Goal: Information Seeking & Learning: Learn about a topic

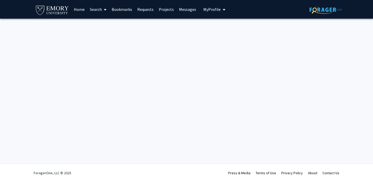
click at [79, 9] on link "Home" at bounding box center [79, 9] width 16 height 18
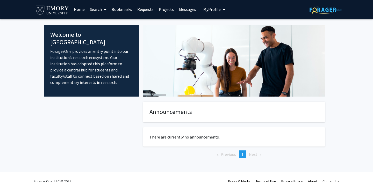
click at [127, 129] on div at bounding box center [91, 138] width 95 height 73
click at [98, 9] on link "Search" at bounding box center [98, 9] width 22 height 18
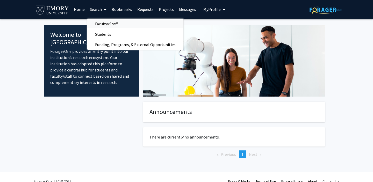
click at [111, 24] on span "Faculty/Staff" at bounding box center [106, 24] width 38 height 10
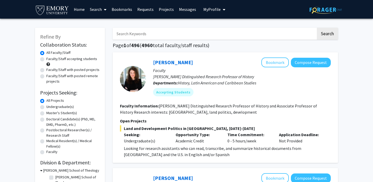
click at [63, 109] on label "Undergraduate(s)" at bounding box center [59, 106] width 27 height 5
click at [50, 108] on input "Undergraduate(s)" at bounding box center [47, 105] width 3 height 3
radio input "true"
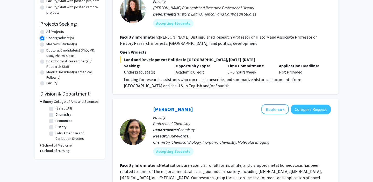
scroll to position [62, 0]
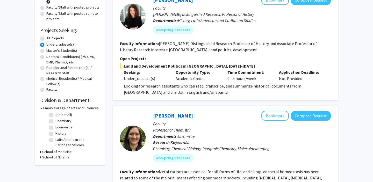
click at [60, 37] on label "All Projects" at bounding box center [55, 38] width 18 height 5
click at [50, 37] on input "All Projects" at bounding box center [47, 37] width 3 height 3
radio input "true"
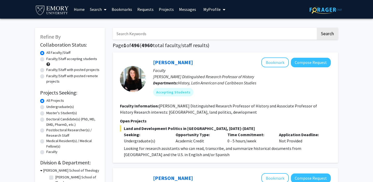
click at [75, 60] on label "Faculty/Staff accepting students" at bounding box center [71, 58] width 51 height 5
click at [50, 60] on input "Faculty/Staff accepting students" at bounding box center [47, 57] width 3 height 3
radio input "true"
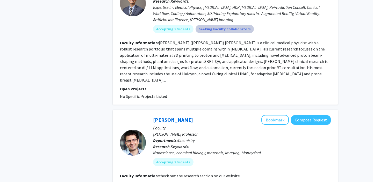
scroll to position [1561, 0]
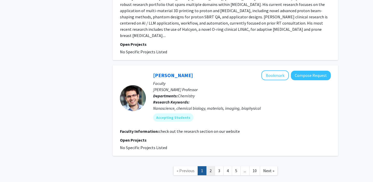
click at [211, 166] on link "2" at bounding box center [210, 170] width 9 height 9
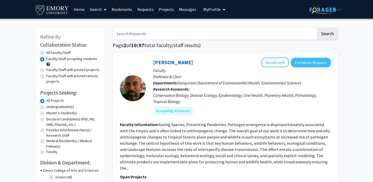
click at [184, 35] on input "Search Keywords" at bounding box center [214, 34] width 203 height 12
type input "Psychology"
click at [317, 28] on button "Search" at bounding box center [327, 34] width 21 height 12
radio input "true"
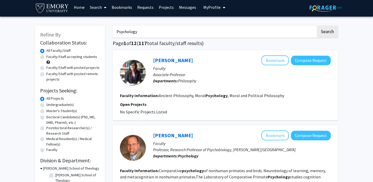
scroll to position [4, 0]
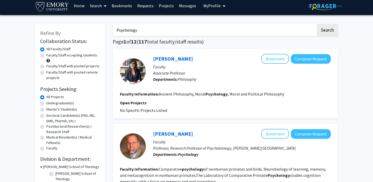
click at [68, 54] on label "Faculty/Staff accepting students" at bounding box center [71, 55] width 51 height 5
click at [50, 54] on input "Faculty/Staff accepting students" at bounding box center [47, 54] width 3 height 3
radio input "true"
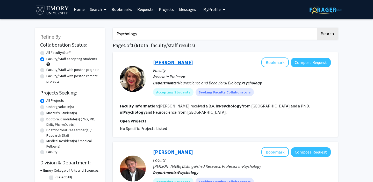
click at [169, 61] on link "[PERSON_NAME]" at bounding box center [173, 62] width 40 height 6
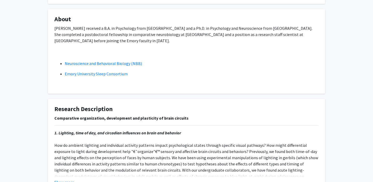
scroll to position [127, 0]
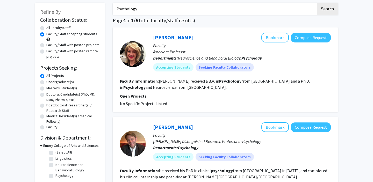
scroll to position [39, 0]
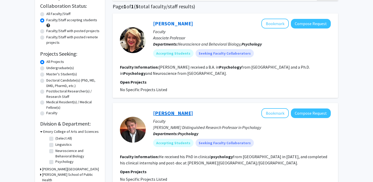
click at [173, 113] on link "[PERSON_NAME]" at bounding box center [173, 113] width 40 height 6
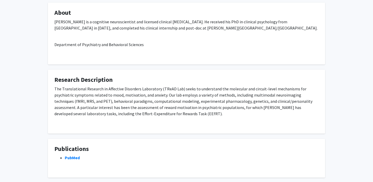
scroll to position [95, 0]
